Goal: Task Accomplishment & Management: Use online tool/utility

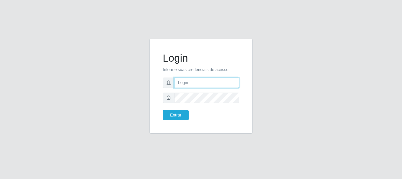
click at [183, 84] on input "text" at bounding box center [206, 82] width 65 height 10
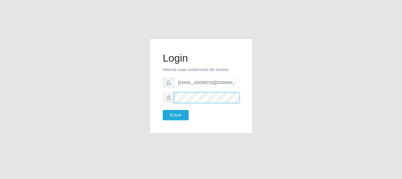
click at [163, 110] on button "Entrar" at bounding box center [176, 115] width 26 height 10
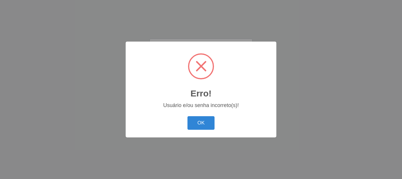
click at [215, 125] on div "OK Cancel" at bounding box center [201, 122] width 139 height 17
click at [205, 124] on button "OK" at bounding box center [200, 123] width 27 height 14
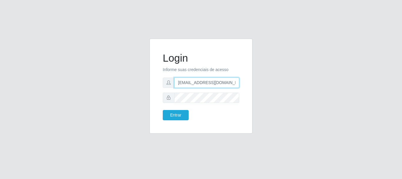
click at [202, 84] on input "[EMAIL_ADDRESS][DOMAIN_NAME],br" at bounding box center [206, 82] width 65 height 10
click at [216, 83] on input "[EMAIL_ADDRESS][DOMAIN_NAME],br" at bounding box center [206, 82] width 65 height 10
type input "[EMAIL_ADDRESS][DOMAIN_NAME]"
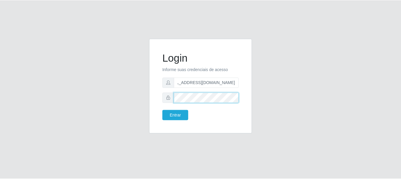
scroll to position [0, 0]
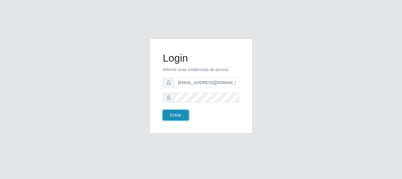
click at [180, 116] on button "Entrar" at bounding box center [176, 115] width 26 height 10
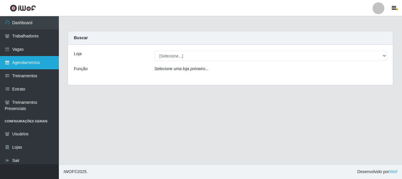
click at [27, 59] on link "Agendamentos" at bounding box center [29, 62] width 59 height 13
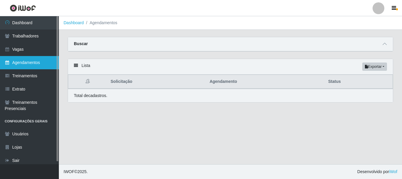
click at [27, 60] on link "Agendamentos" at bounding box center [29, 62] width 59 height 13
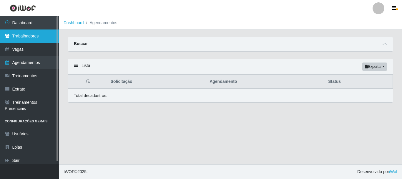
click at [12, 34] on link "Trabalhadores" at bounding box center [29, 35] width 59 height 13
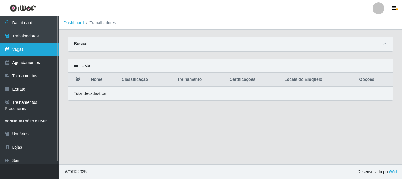
click at [20, 49] on link "Vagas" at bounding box center [29, 49] width 59 height 13
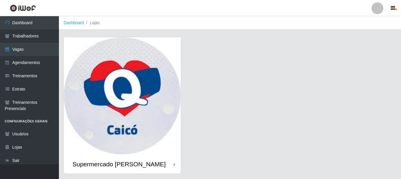
click at [113, 99] on img at bounding box center [122, 95] width 117 height 117
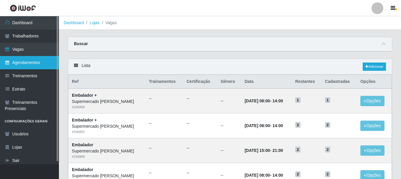
click at [21, 65] on link "Agendamentos" at bounding box center [29, 62] width 59 height 13
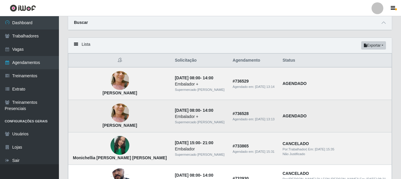
scroll to position [21, 0]
click at [110, 115] on img at bounding box center [119, 112] width 19 height 35
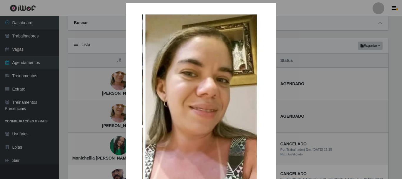
click at [109, 115] on div "× [PERSON_NAME] OK Cancel" at bounding box center [201, 89] width 402 height 179
